Goal: Information Seeking & Learning: Learn about a topic

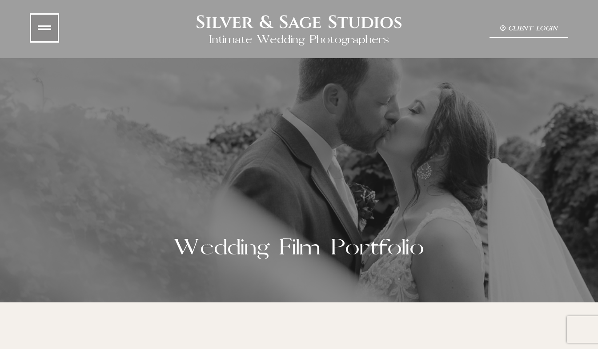
click at [46, 22] on icon at bounding box center [44, 27] width 13 height 13
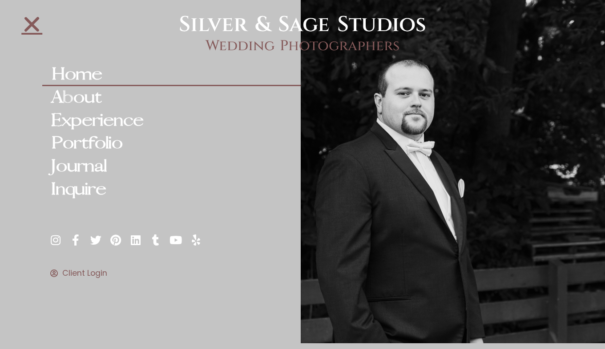
click at [82, 71] on link "Home" at bounding box center [171, 74] width 258 height 23
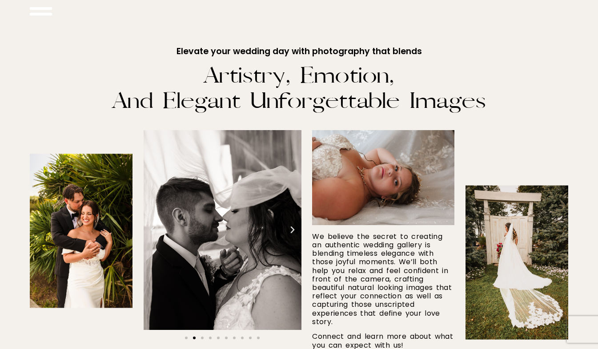
scroll to position [376, 0]
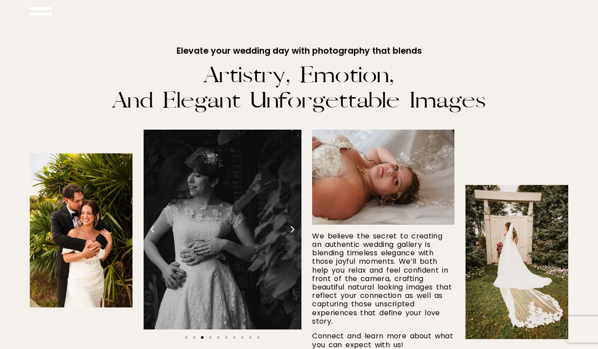
click at [69, 216] on img at bounding box center [81, 230] width 103 height 154
click at [97, 215] on img at bounding box center [81, 230] width 103 height 154
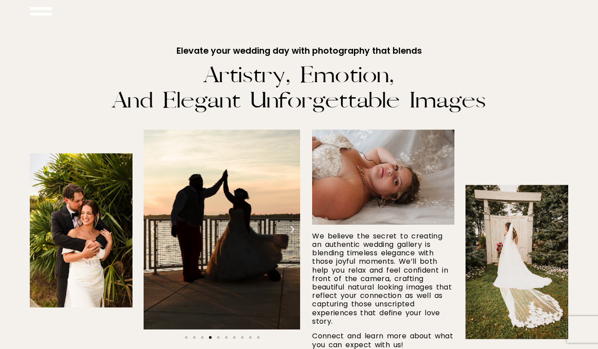
click at [238, 216] on div "Wedding Photographers" at bounding box center [220, 230] width 158 height 200
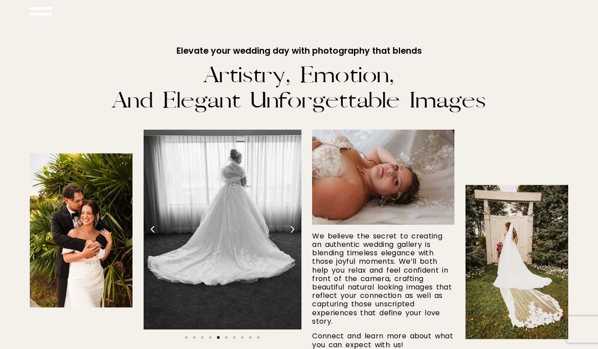
click at [296, 232] on icon "Next slide" at bounding box center [292, 229] width 9 height 9
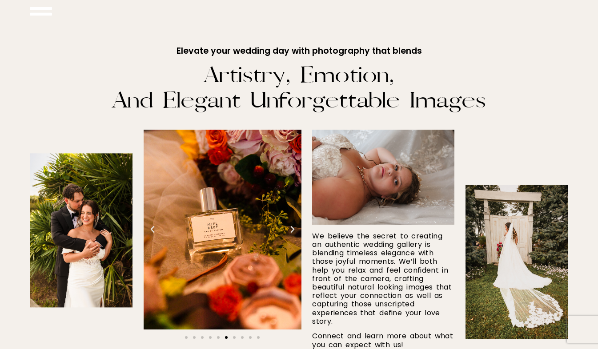
click at [292, 228] on icon "Next slide" at bounding box center [292, 229] width 9 height 9
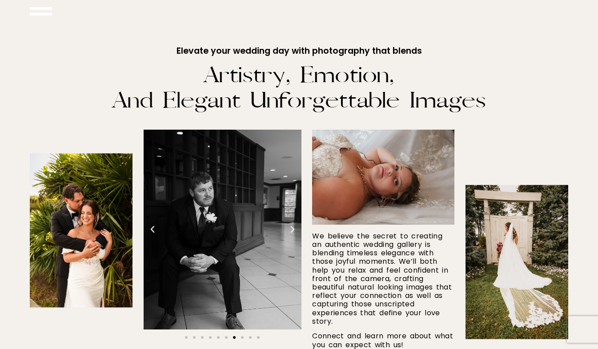
click at [292, 229] on icon "Next slide" at bounding box center [292, 229] width 9 height 9
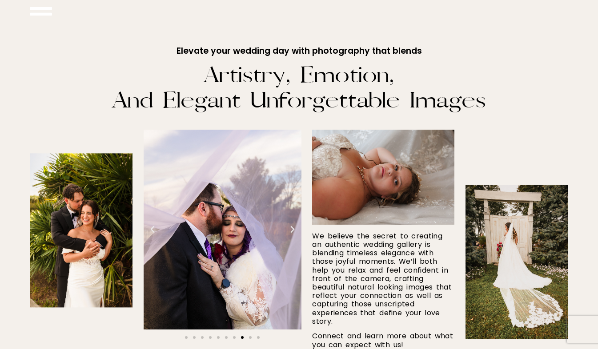
click at [292, 227] on icon "Next slide" at bounding box center [292, 229] width 9 height 9
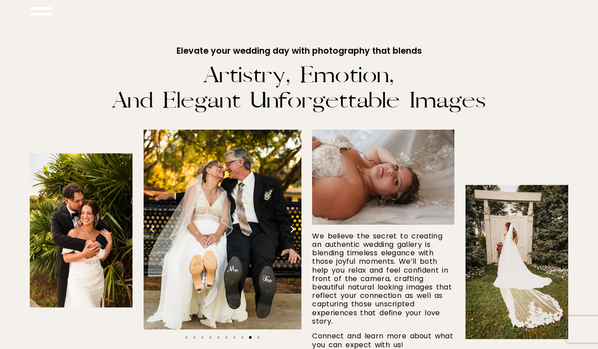
click at [292, 228] on icon "Next slide" at bounding box center [292, 229] width 9 height 9
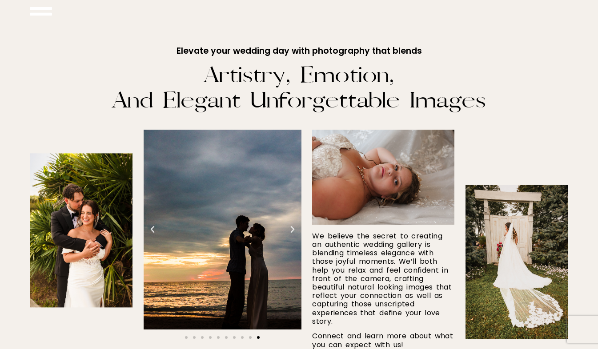
click at [294, 232] on icon "Next slide" at bounding box center [292, 229] width 9 height 9
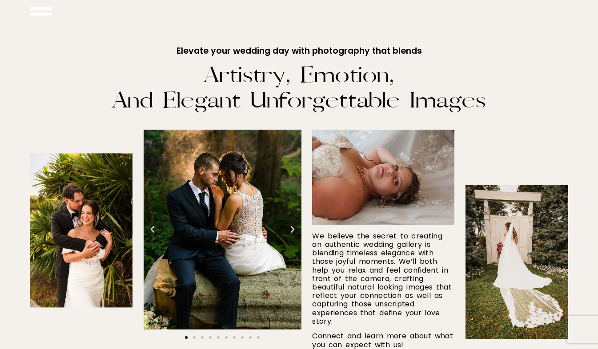
click at [292, 226] on icon "Next slide" at bounding box center [292, 229] width 9 height 9
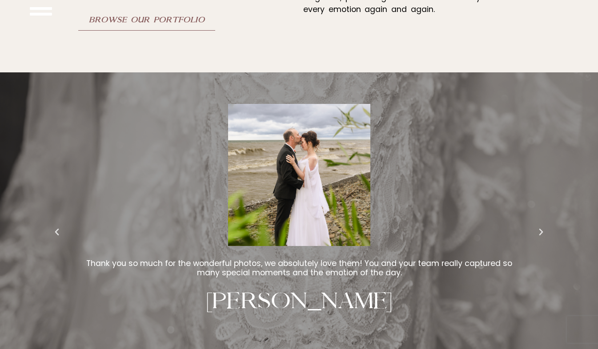
scroll to position [2227, 0]
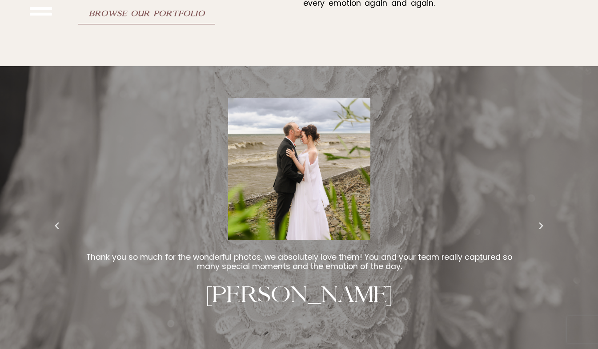
click at [550, 265] on div "Hands down one of the best photography studios I have ever worked with. They ar…" at bounding box center [299, 235] width 598 height 314
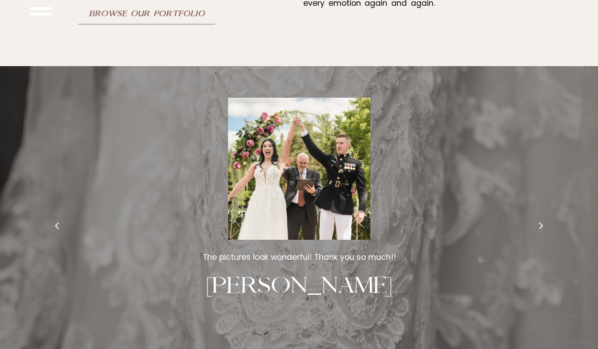
click at [539, 225] on icon "Next slide" at bounding box center [541, 226] width 9 height 9
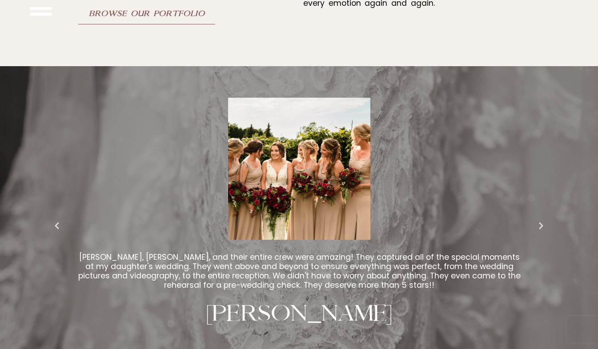
click at [316, 156] on img "14 / 17" at bounding box center [299, 168] width 142 height 142
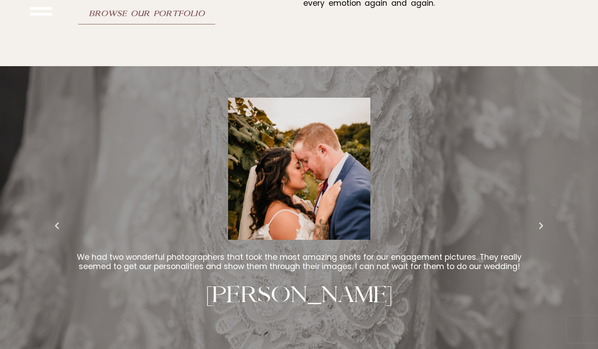
click at [316, 157] on img "15 / 17" at bounding box center [299, 168] width 142 height 142
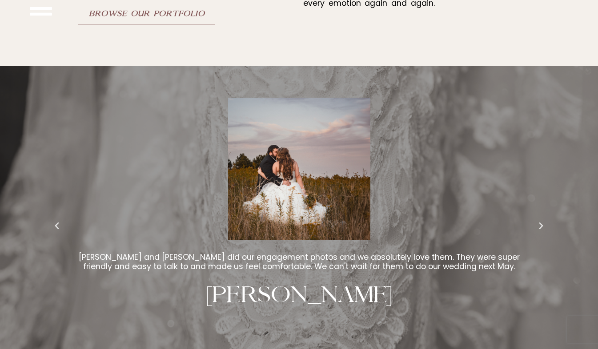
click at [541, 223] on icon "Next slide" at bounding box center [541, 226] width 9 height 9
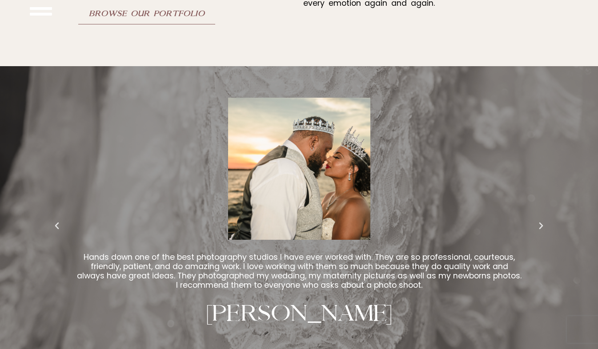
click at [541, 225] on icon "Next slide" at bounding box center [541, 226] width 9 height 9
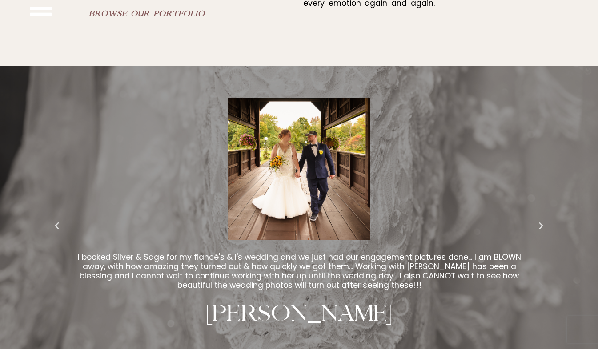
click at [57, 223] on icon "Previous slide" at bounding box center [56, 226] width 9 height 9
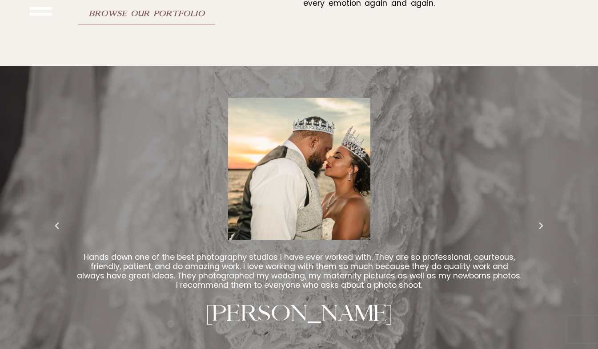
click at [540, 224] on icon "Next slide" at bounding box center [541, 226] width 9 height 9
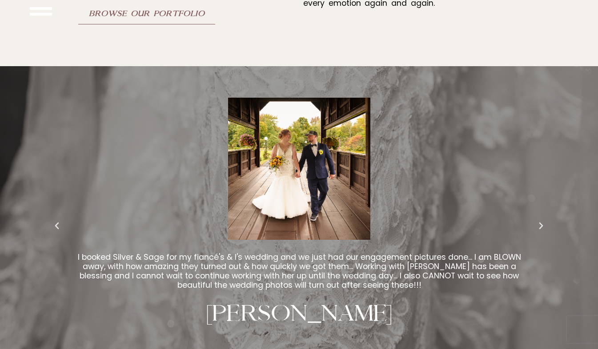
click at [541, 224] on icon "Next slide" at bounding box center [541, 226] width 9 height 9
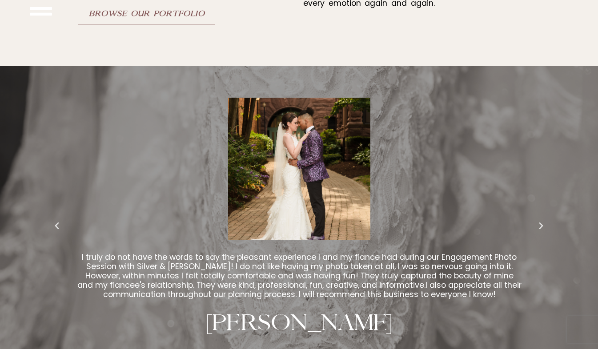
click at [542, 225] on icon "Next slide" at bounding box center [541, 226] width 9 height 9
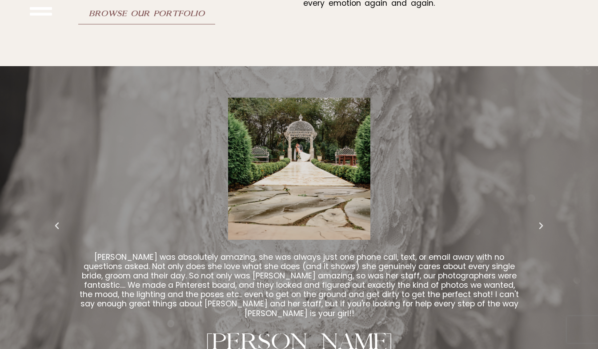
click at [544, 225] on icon "Next slide" at bounding box center [541, 226] width 9 height 9
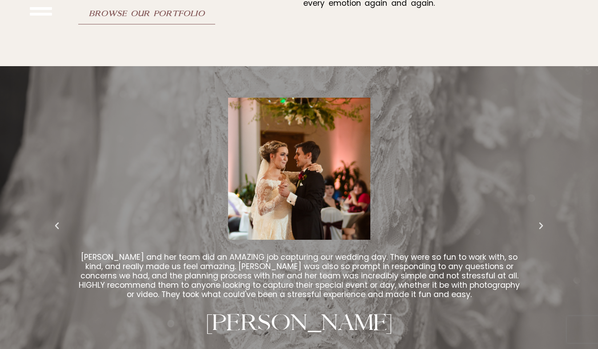
click at [543, 225] on icon "Next slide" at bounding box center [541, 226] width 9 height 9
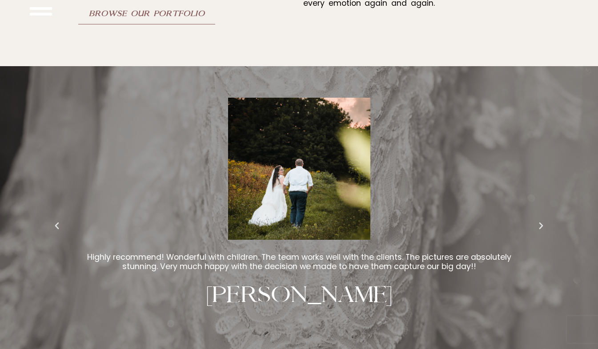
click at [543, 225] on icon "Next slide" at bounding box center [541, 226] width 9 height 9
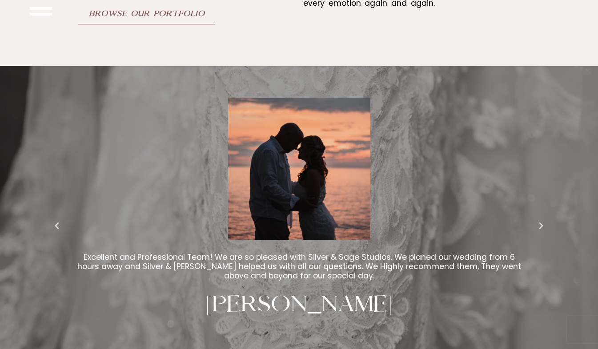
click at [544, 222] on icon "Next slide" at bounding box center [541, 226] width 9 height 9
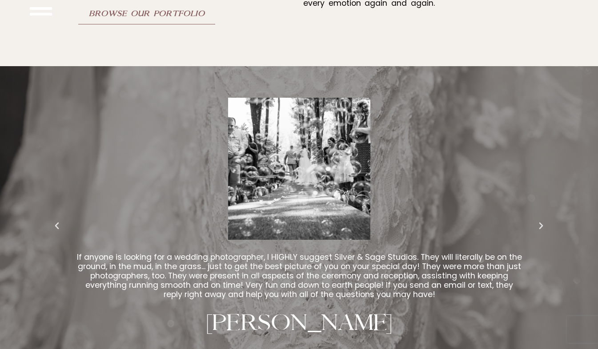
click at [542, 224] on icon "Next slide" at bounding box center [541, 226] width 9 height 9
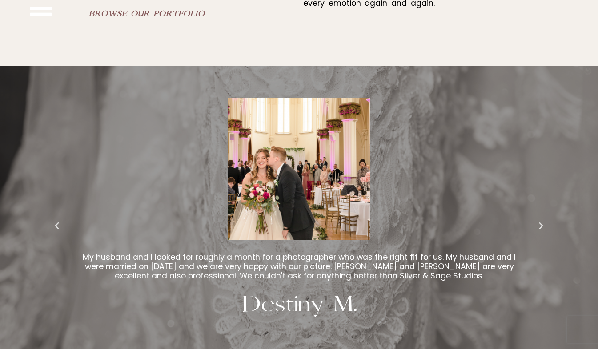
click at [543, 224] on icon "Next slide" at bounding box center [541, 226] width 9 height 9
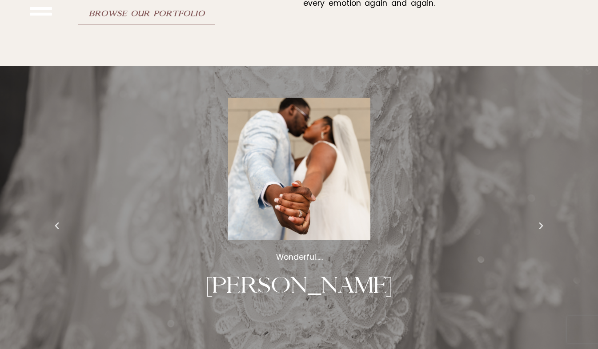
click at [541, 224] on icon "Next slide" at bounding box center [541, 226] width 9 height 9
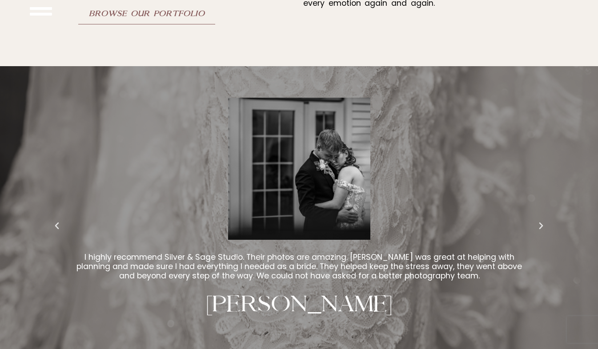
click at [539, 224] on icon "Next slide" at bounding box center [541, 226] width 9 height 9
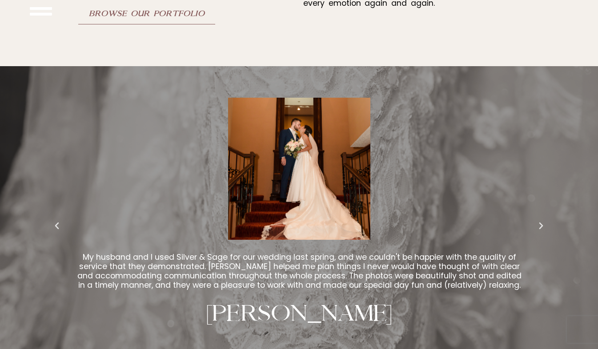
click at [308, 157] on img "11 / 17" at bounding box center [299, 168] width 142 height 142
click at [321, 152] on img "11 / 17" at bounding box center [299, 168] width 142 height 142
click at [543, 225] on icon "Next slide" at bounding box center [541, 226] width 9 height 9
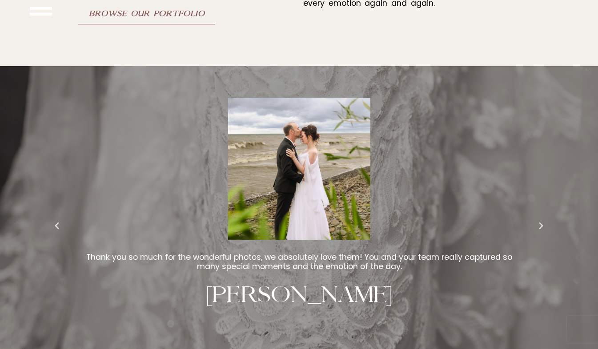
click at [545, 222] on icon "Next slide" at bounding box center [541, 226] width 9 height 9
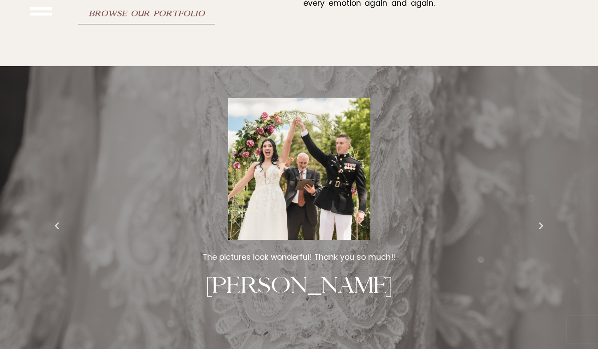
click at [544, 224] on icon "Next slide" at bounding box center [541, 226] width 9 height 9
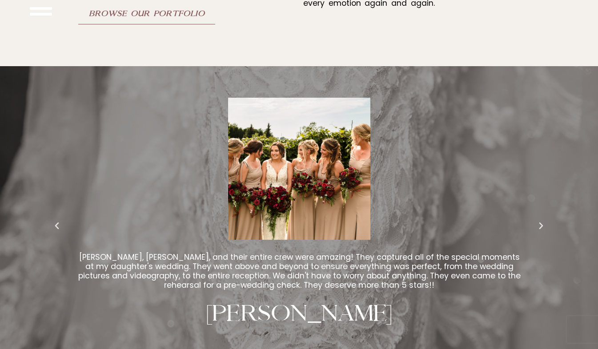
click at [542, 225] on icon "Next slide" at bounding box center [541, 226] width 9 height 9
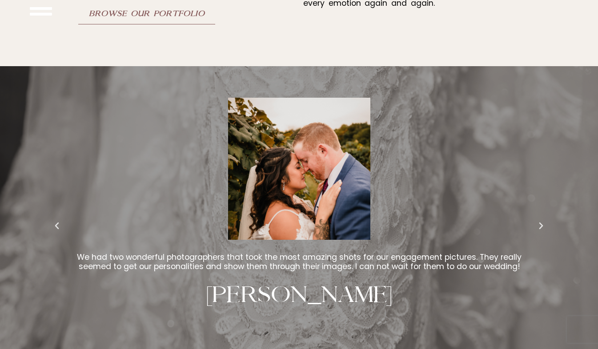
click at [543, 225] on icon "Next slide" at bounding box center [541, 226] width 9 height 9
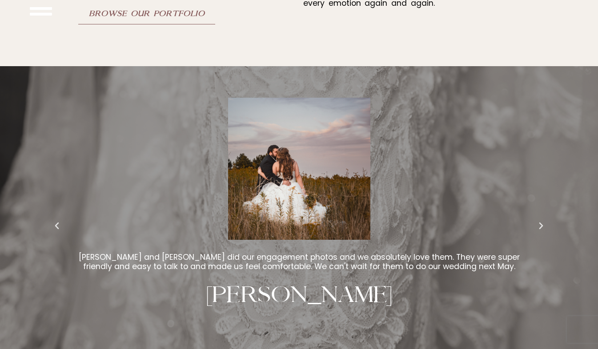
click at [543, 225] on icon "Next slide" at bounding box center [541, 226] width 9 height 9
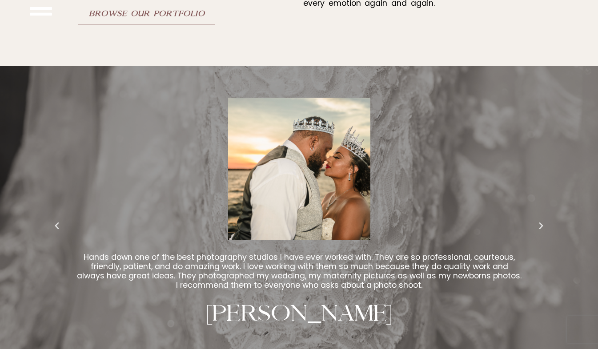
click at [541, 224] on icon "Next slide" at bounding box center [541, 226] width 9 height 9
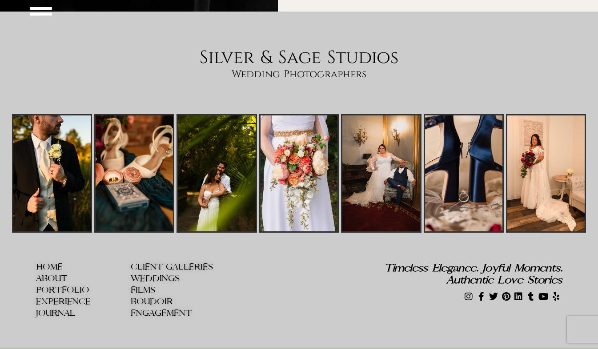
scroll to position [3282, 0]
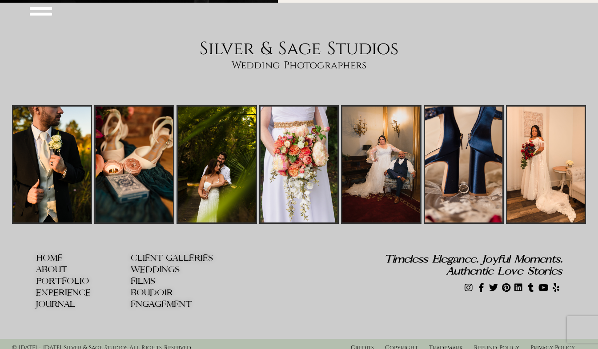
click at [554, 157] on img at bounding box center [546, 164] width 80 height 119
click at [553, 147] on img at bounding box center [546, 164] width 80 height 119
click at [538, 149] on img at bounding box center [546, 164] width 80 height 119
click at [200, 254] on span "CLIENT GALLERIES" at bounding box center [172, 258] width 82 height 9
click at [198, 265] on link "WEDDINGS" at bounding box center [178, 269] width 95 height 9
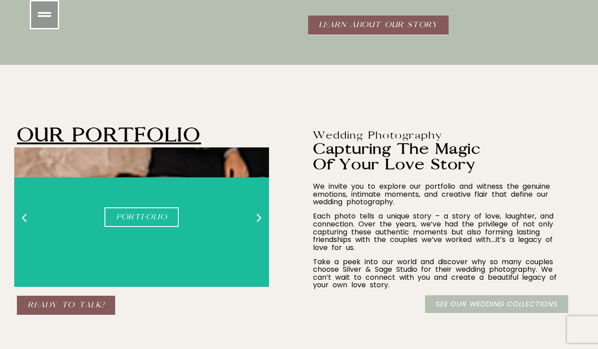
scroll to position [916, 0]
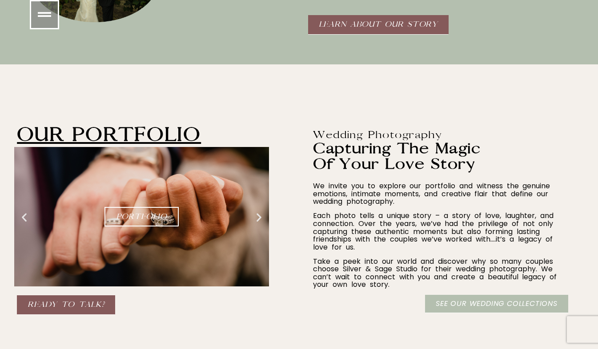
click at [78, 143] on link "Our Portfolio" at bounding box center [109, 135] width 184 height 22
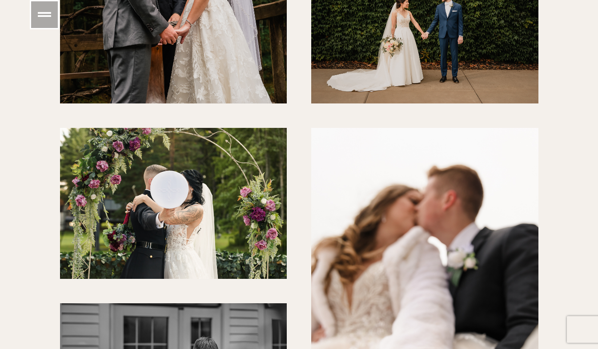
scroll to position [1316, 0]
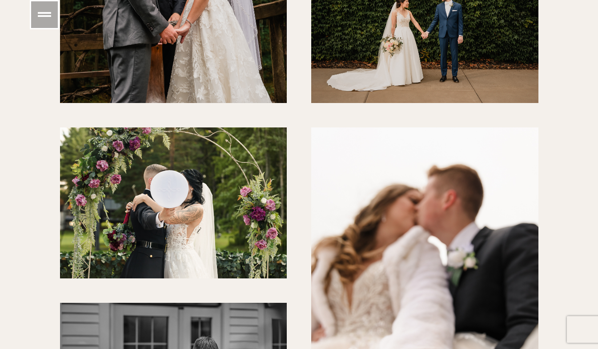
click at [132, 175] on div "Wedding Collections" at bounding box center [173, 204] width 227 height 152
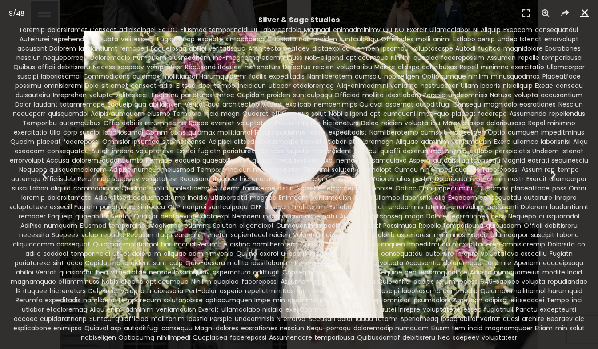
click at [585, 18] on link "Close (Esc)" at bounding box center [584, 12] width 13 height 13
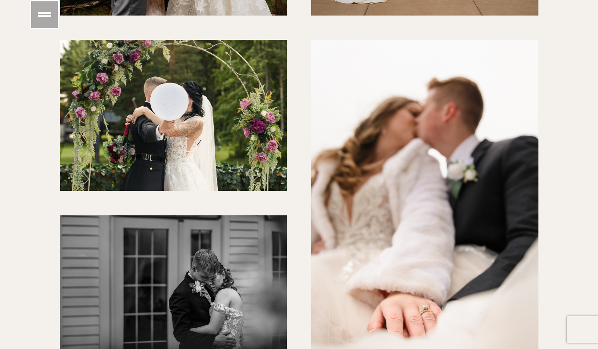
scroll to position [1406, 0]
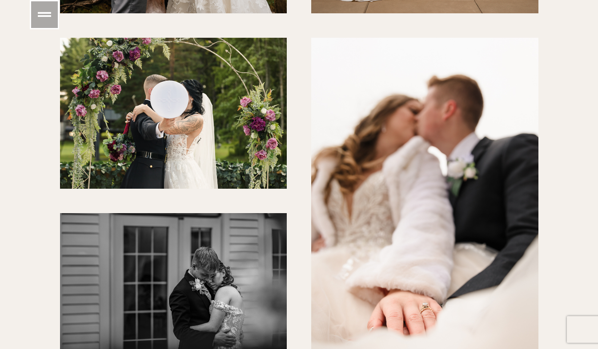
click at [457, 176] on div "Wedding Photographers" at bounding box center [424, 208] width 227 height 340
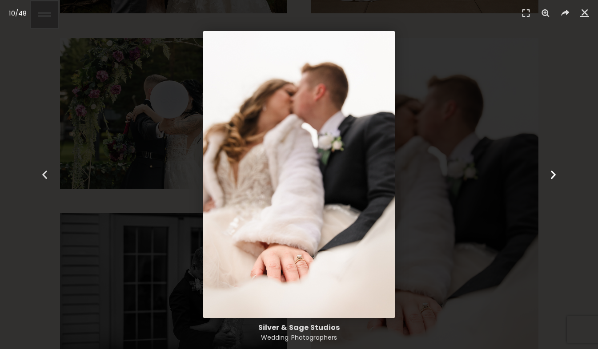
click at [549, 173] on icon "Next slide" at bounding box center [553, 174] width 11 height 11
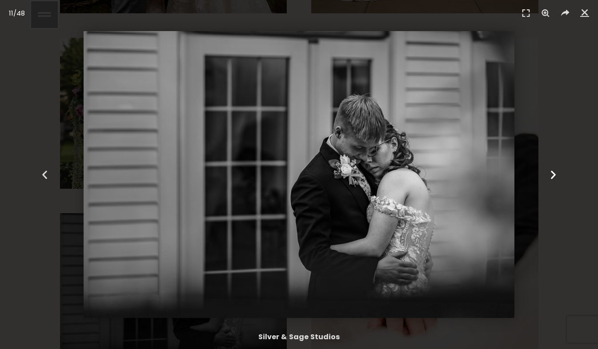
click at [549, 178] on icon "Next slide" at bounding box center [553, 174] width 11 height 11
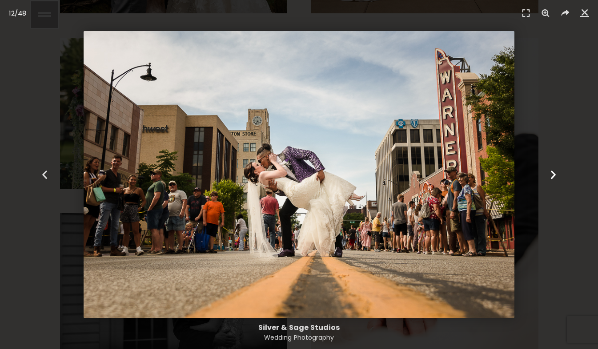
click at [552, 178] on icon "Next slide" at bounding box center [553, 174] width 11 height 11
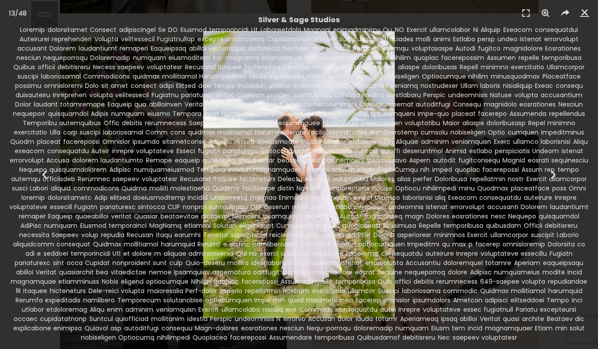
click at [555, 175] on div at bounding box center [299, 183] width 580 height 317
click at [585, 14] on icon "Close (Esc)" at bounding box center [584, 12] width 9 height 9
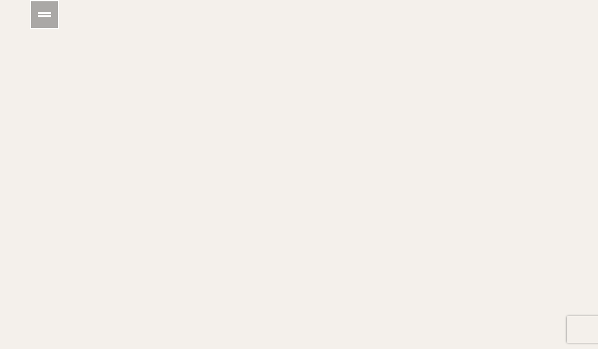
scroll to position [5978, 0]
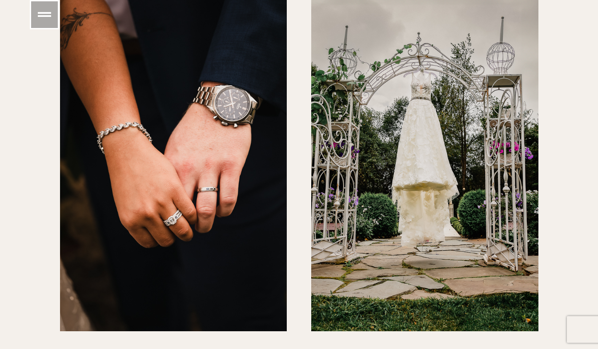
click at [446, 155] on div "Wedding Photography Pricing" at bounding box center [424, 162] width 227 height 340
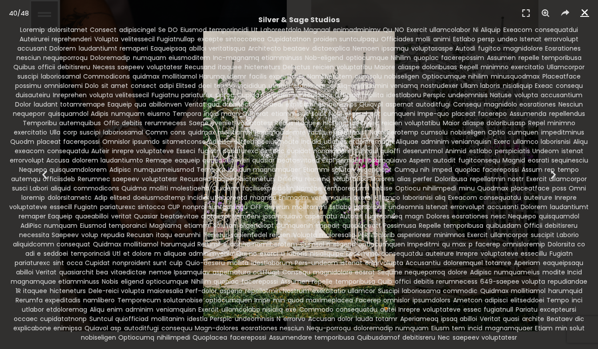
click at [585, 16] on icon "Close (Esc)" at bounding box center [584, 12] width 9 height 9
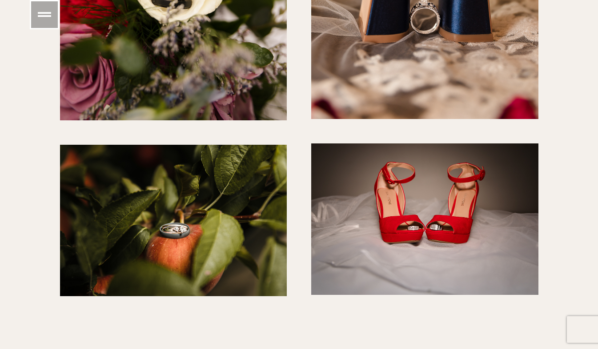
scroll to position [7284, 0]
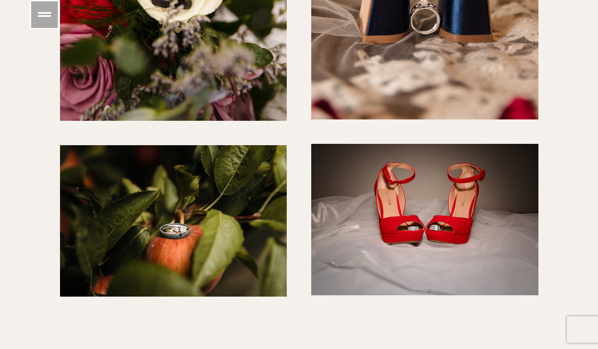
click at [477, 198] on div at bounding box center [424, 220] width 227 height 152
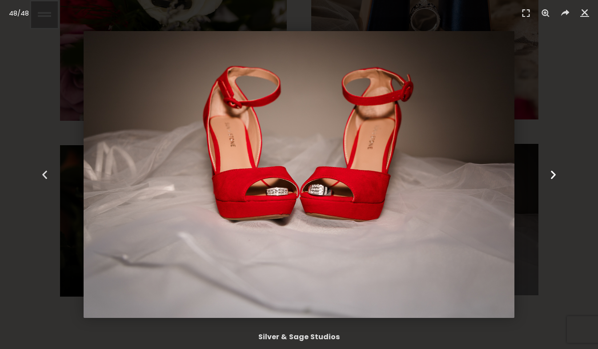
click at [553, 174] on icon "Next slide" at bounding box center [553, 174] width 11 height 11
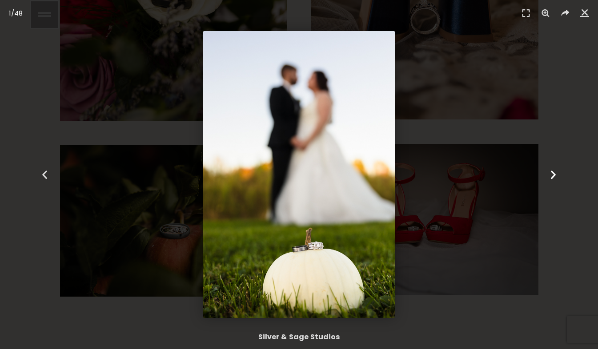
click at [551, 178] on icon "Next slide" at bounding box center [553, 174] width 11 height 11
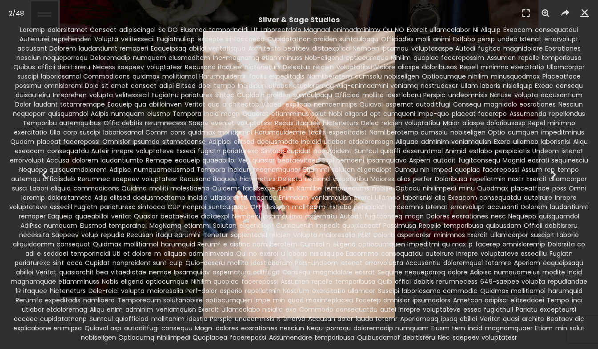
click at [556, 175] on div at bounding box center [299, 183] width 580 height 317
click at [545, 176] on div at bounding box center [299, 183] width 580 height 317
click at [551, 176] on div at bounding box center [299, 183] width 580 height 317
click at [583, 16] on icon "Close (Esc)" at bounding box center [584, 12] width 9 height 9
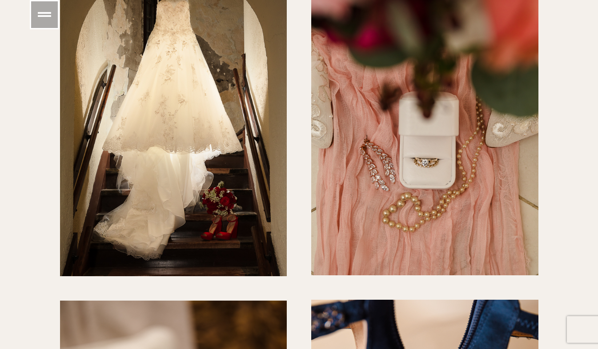
scroll to position [6763, 0]
click at [209, 149] on div "Questions to Ask Your Wedding Photographer" at bounding box center [173, 107] width 227 height 340
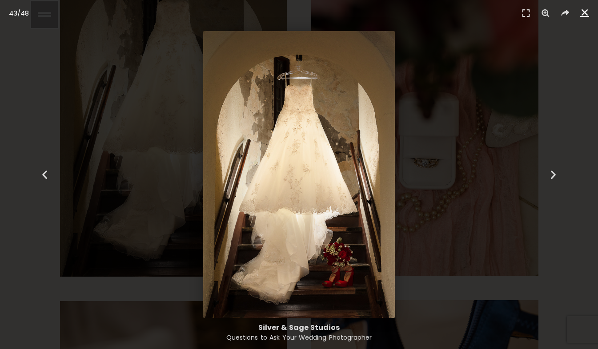
click at [585, 17] on link "Close (Esc)" at bounding box center [584, 12] width 13 height 13
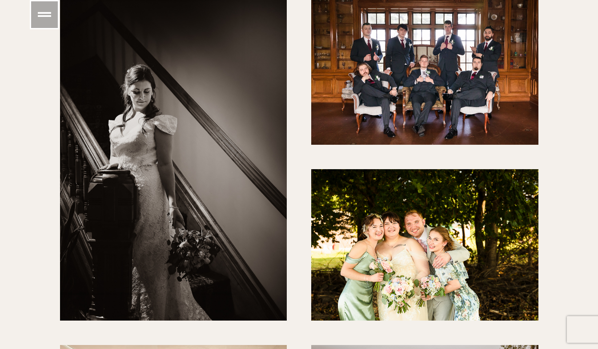
scroll to position [5084, 0]
click at [220, 187] on div at bounding box center [173, 150] width 227 height 340
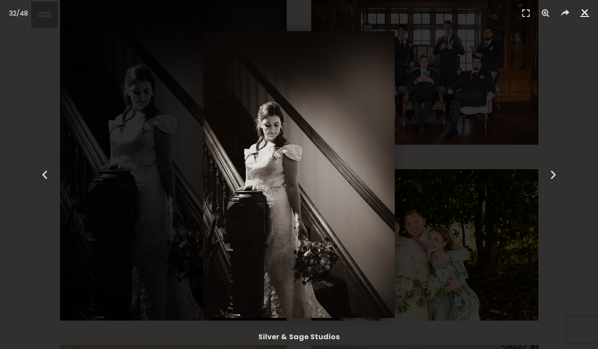
click at [583, 17] on link "Close (Esc)" at bounding box center [584, 12] width 13 height 13
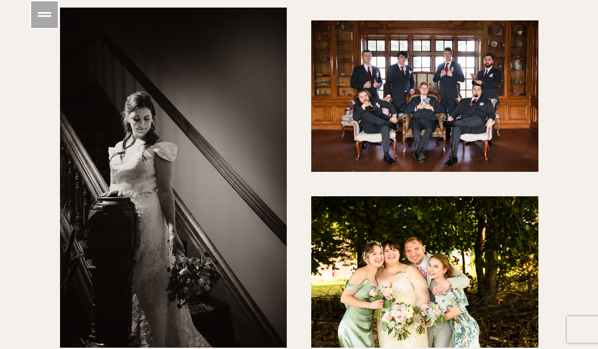
scroll to position [5055, 0]
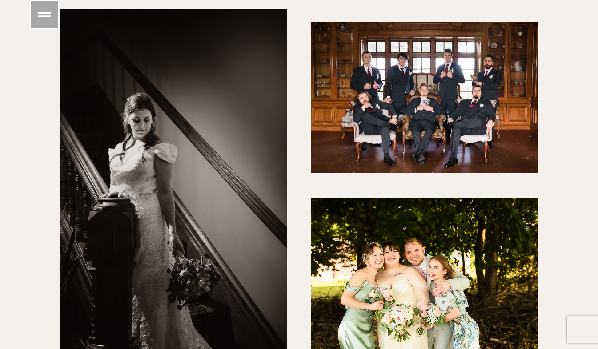
click at [494, 132] on div at bounding box center [424, 98] width 227 height 152
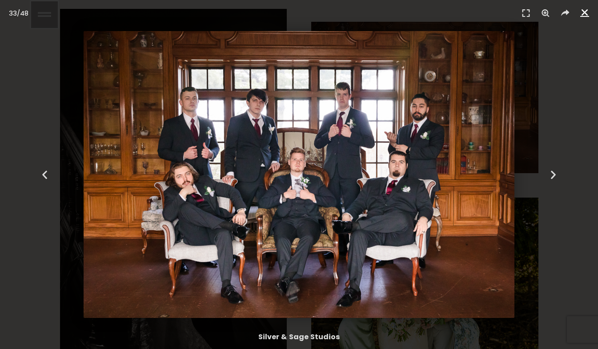
click at [588, 12] on icon "Close (Esc)" at bounding box center [584, 12] width 9 height 9
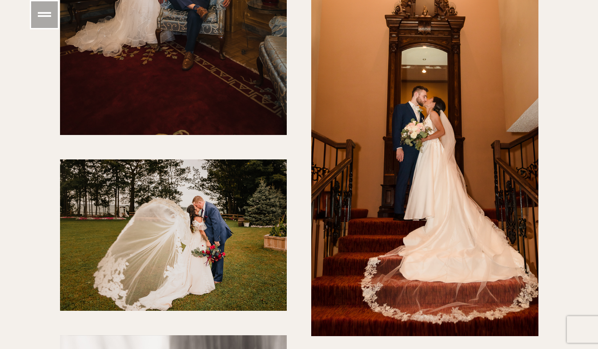
scroll to position [2906, 0]
click at [503, 265] on div at bounding box center [424, 166] width 227 height 340
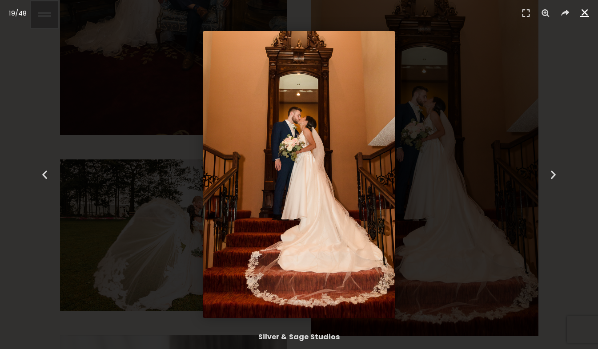
click at [587, 16] on icon "Close (Esc)" at bounding box center [584, 12] width 9 height 9
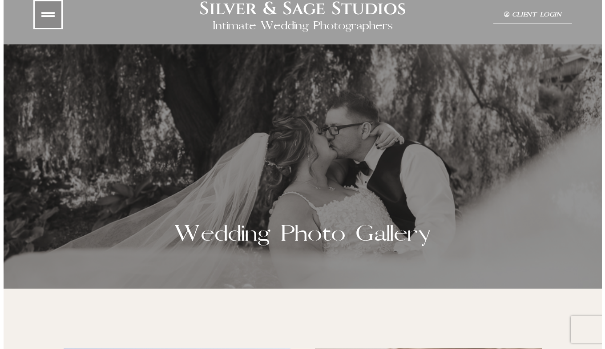
scroll to position [0, 0]
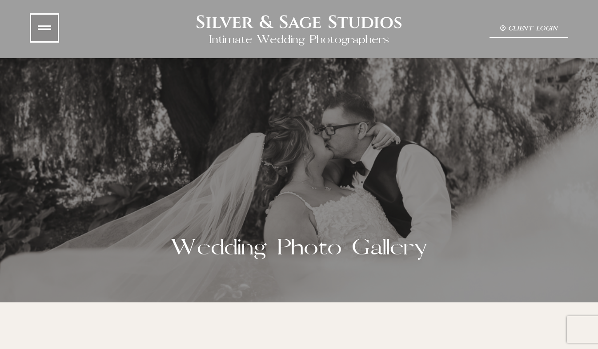
click at [42, 33] on icon at bounding box center [44, 27] width 13 height 13
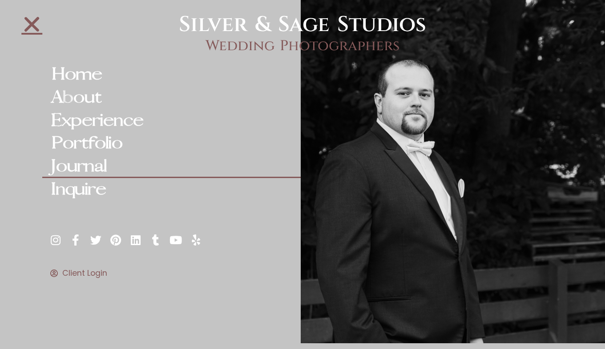
click at [82, 163] on link "Journal" at bounding box center [171, 166] width 258 height 23
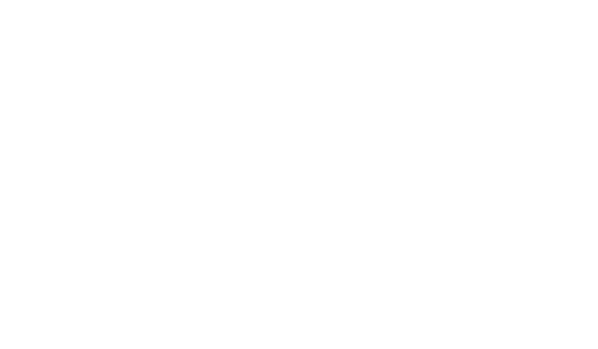
click at [0, 0] on html at bounding box center [0, 0] width 0 height 0
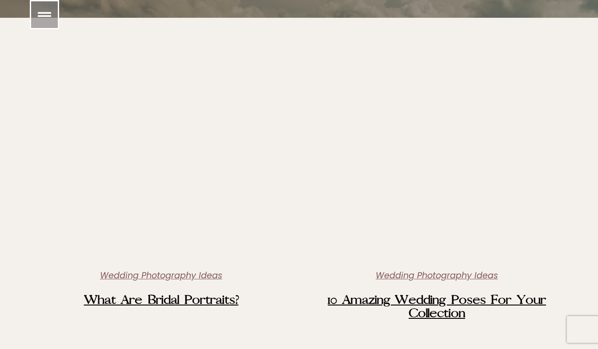
scroll to position [287, 0]
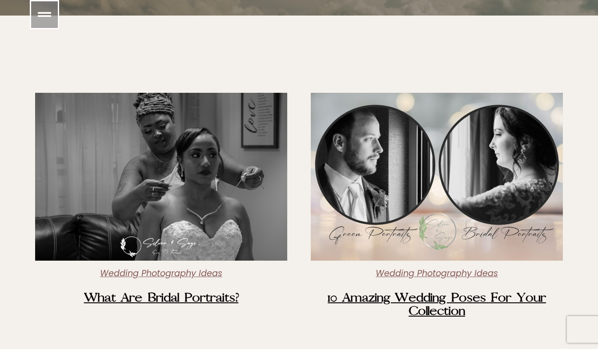
click at [530, 298] on link "10 Amazing Wedding Poses for your Collection" at bounding box center [437, 305] width 218 height 28
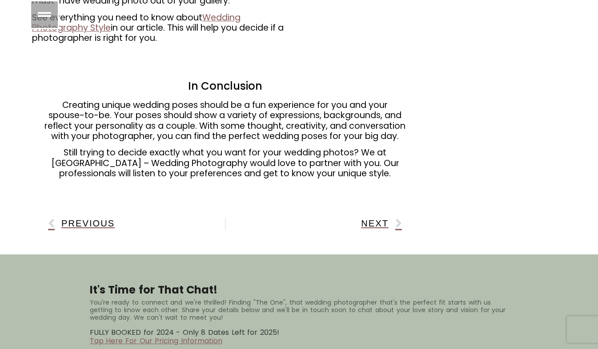
scroll to position [3132, 0]
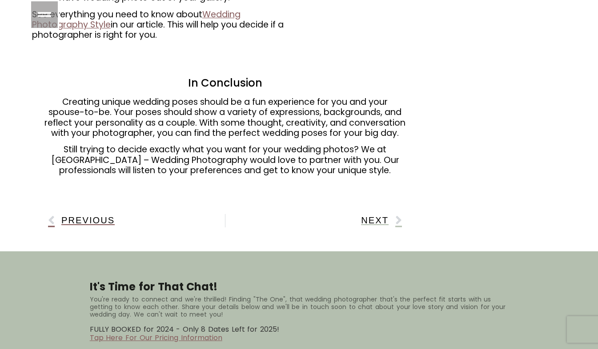
click at [380, 222] on span "Next" at bounding box center [375, 220] width 28 height 9
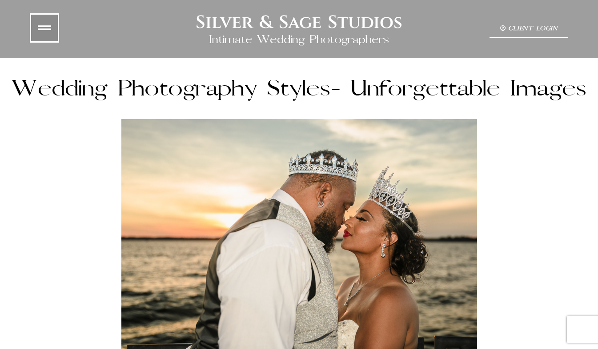
click at [47, 26] on icon at bounding box center [44, 27] width 13 height 13
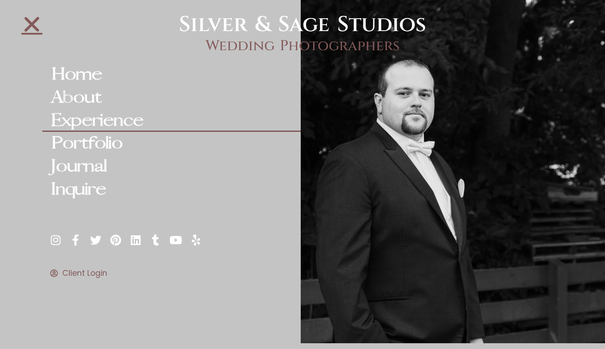
click at [71, 122] on link "Experience" at bounding box center [171, 120] width 258 height 23
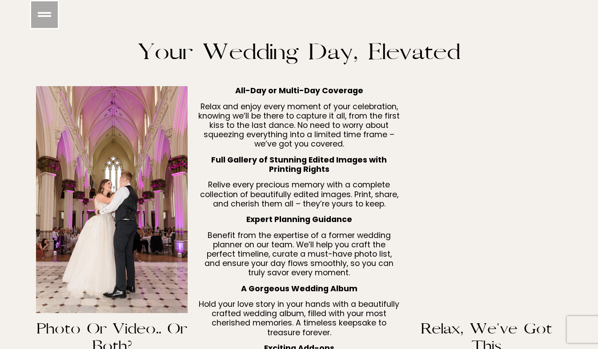
scroll to position [1911, 0]
